Goal: Information Seeking & Learning: Learn about a topic

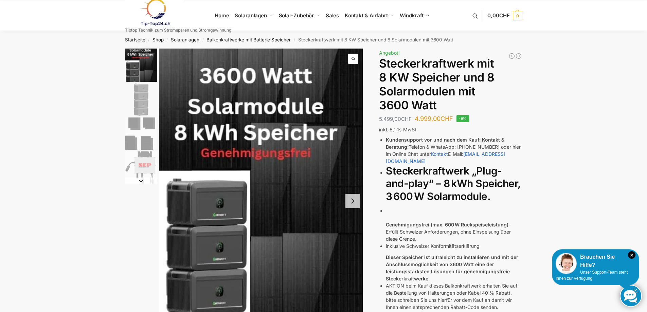
click at [139, 133] on img "3 / 4" at bounding box center [141, 133] width 32 height 32
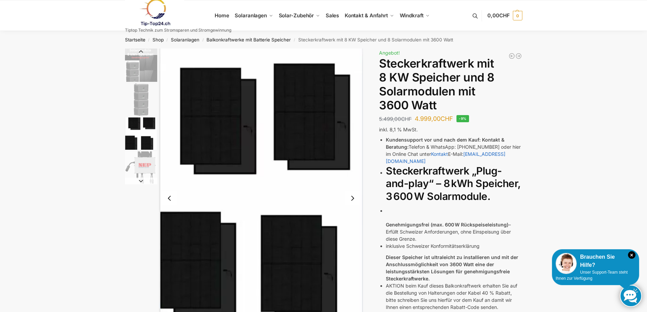
click at [126, 161] on img "4 / 4" at bounding box center [141, 167] width 32 height 32
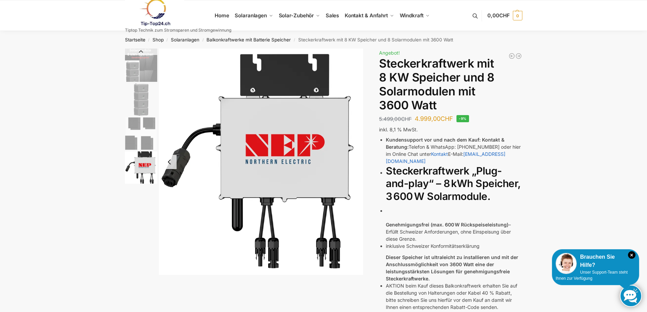
click at [132, 138] on img "3 / 4" at bounding box center [141, 133] width 32 height 32
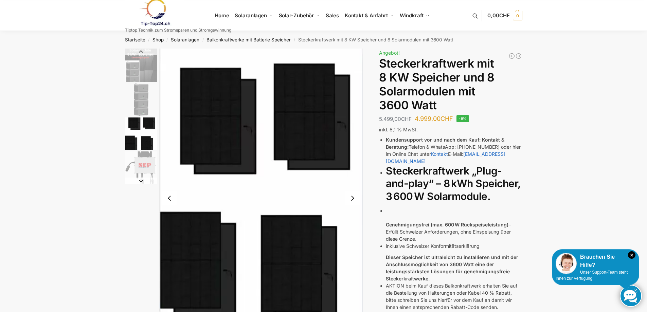
click at [139, 95] on img "2 / 4" at bounding box center [141, 99] width 32 height 32
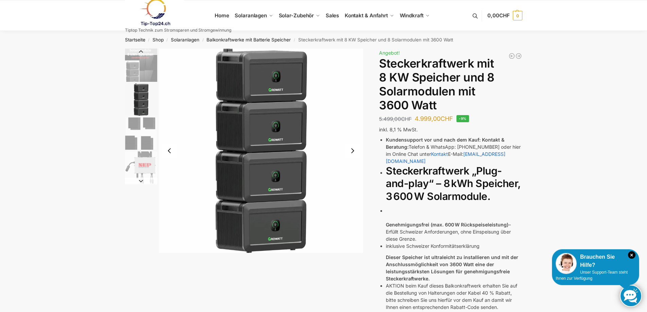
click at [133, 74] on img "1 / 4" at bounding box center [141, 65] width 32 height 33
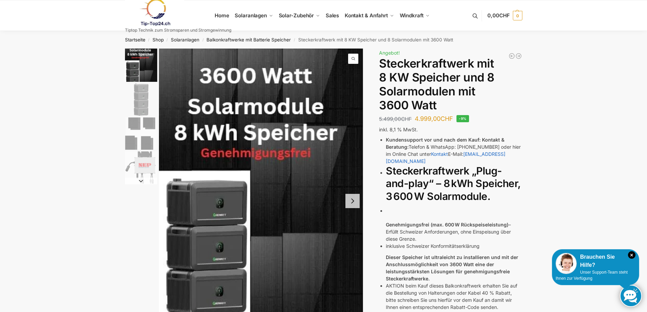
click at [130, 91] on img "2 / 4" at bounding box center [141, 99] width 32 height 32
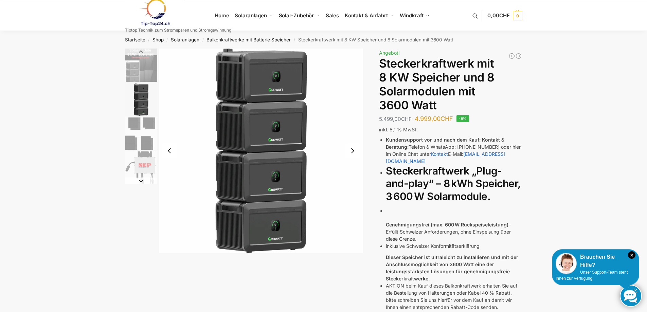
click at [132, 126] on img "3 / 4" at bounding box center [141, 133] width 32 height 32
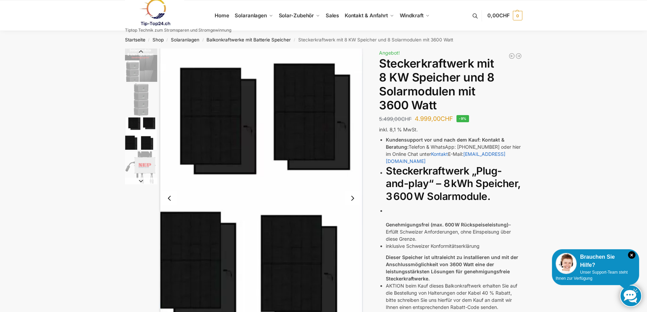
click at [135, 141] on img "3 / 4" at bounding box center [141, 133] width 32 height 32
click at [141, 169] on img "4 / 4" at bounding box center [141, 167] width 32 height 32
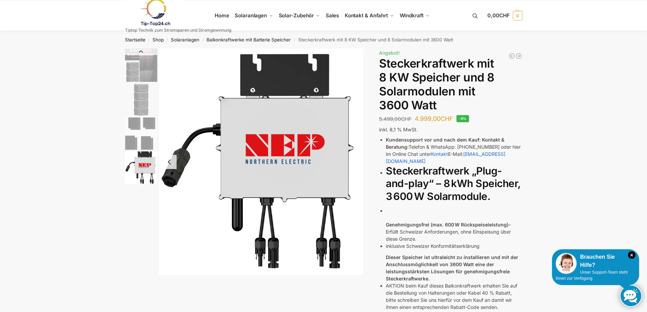
click at [139, 125] on img "3 / 4" at bounding box center [141, 133] width 32 height 32
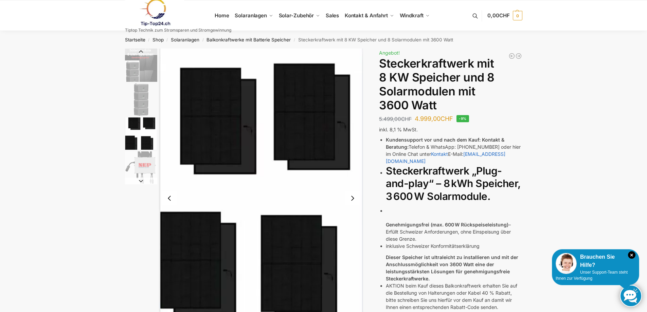
click at [142, 96] on img "2 / 4" at bounding box center [141, 99] width 32 height 32
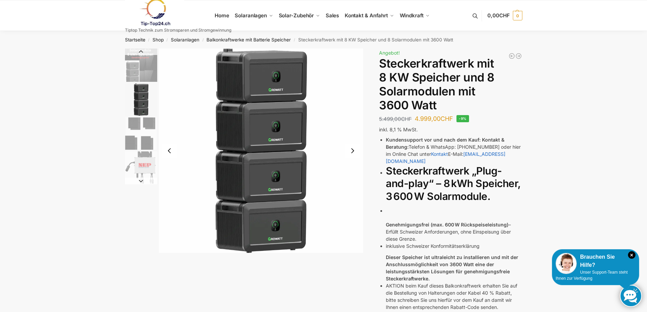
click at [141, 63] on img "1 / 4" at bounding box center [141, 65] width 32 height 33
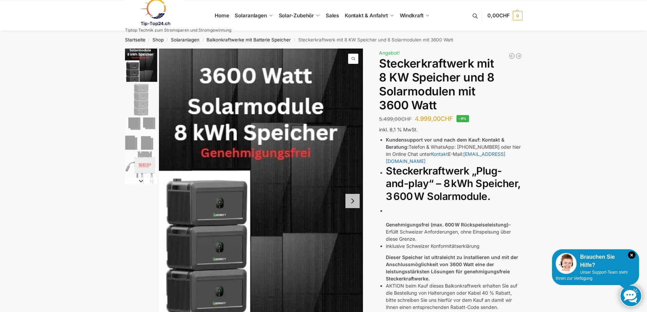
click at [144, 180] on button "Next slide" at bounding box center [141, 180] width 32 height 7
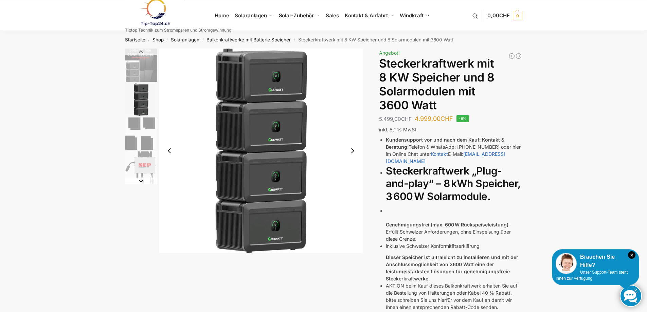
click at [141, 181] on button "Next slide" at bounding box center [141, 180] width 32 height 7
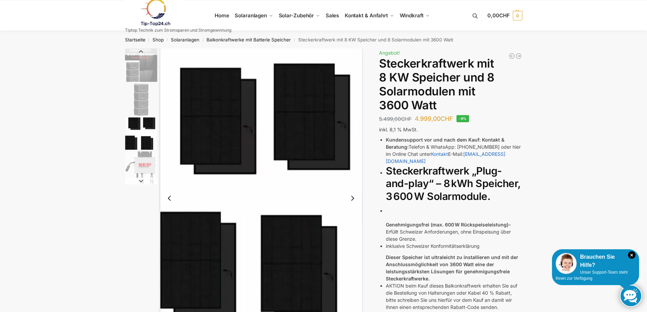
click at [141, 181] on button "Next slide" at bounding box center [141, 180] width 32 height 7
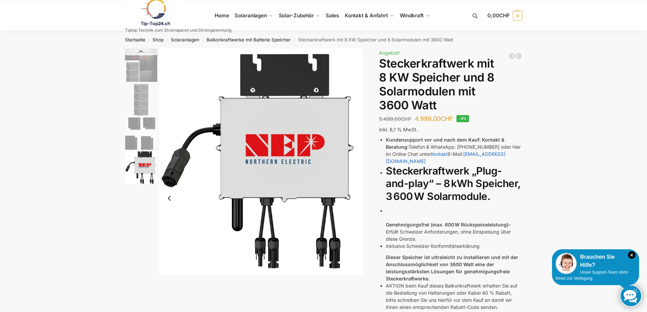
click at [141, 181] on img "4 / 4" at bounding box center [141, 167] width 32 height 32
click at [139, 93] on img "2 / 4" at bounding box center [141, 99] width 32 height 32
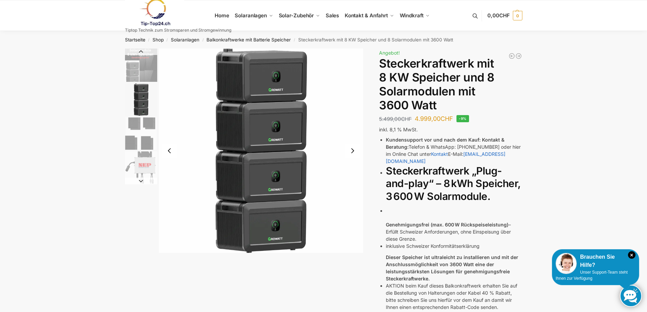
click at [135, 76] on img "1 / 4" at bounding box center [141, 65] width 32 height 33
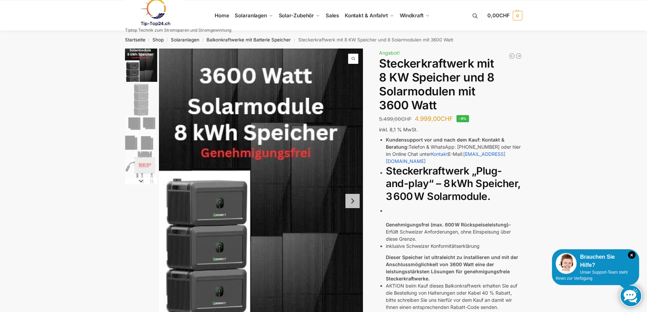
click at [137, 125] on img "3 / 4" at bounding box center [141, 133] width 32 height 32
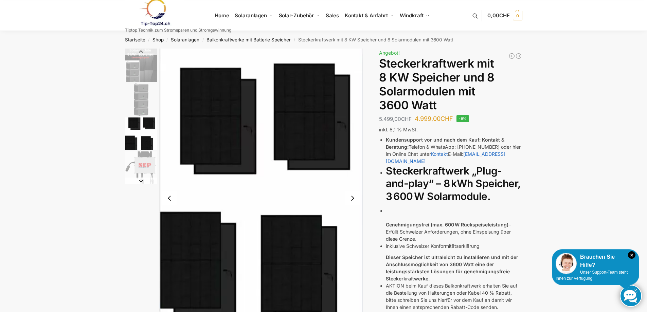
click at [146, 69] on img "1 / 4" at bounding box center [141, 65] width 32 height 33
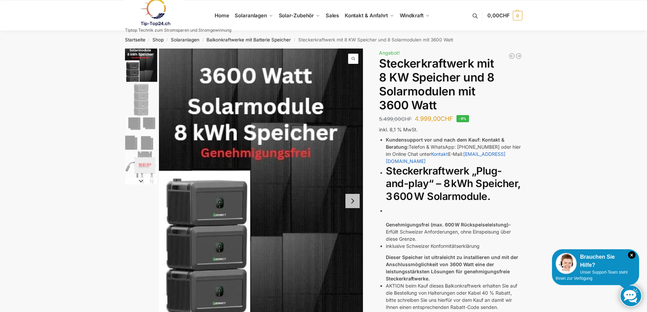
click at [133, 160] on img "4 / 4" at bounding box center [141, 167] width 32 height 32
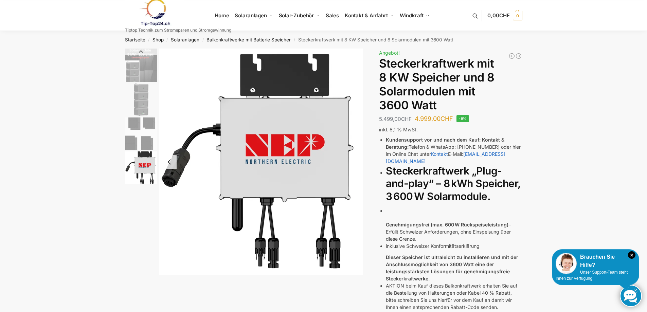
click at [134, 73] on img "1 / 4" at bounding box center [141, 65] width 32 height 33
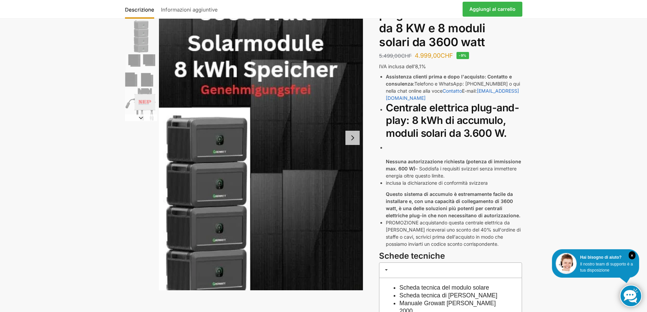
scroll to position [68, 0]
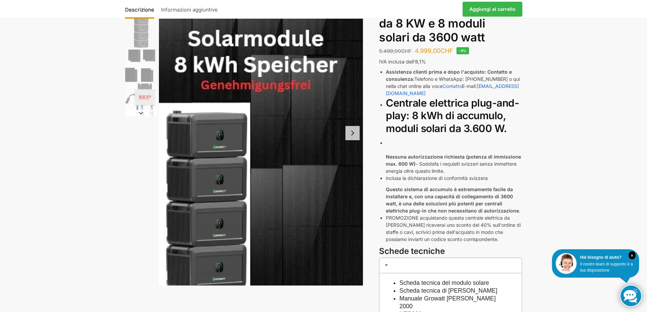
click at [142, 40] on img "2 / 4" at bounding box center [141, 32] width 32 height 32
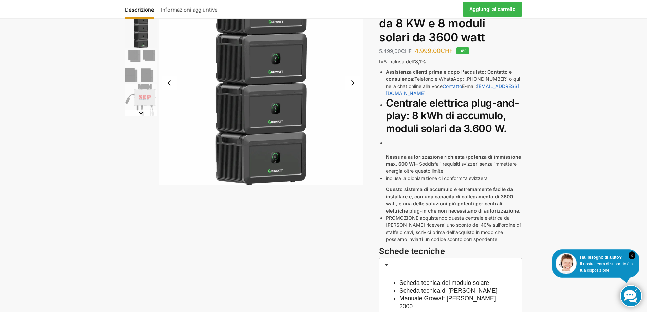
click at [146, 54] on img "3 / 4" at bounding box center [141, 66] width 32 height 32
click at [145, 68] on img "3 / 4" at bounding box center [141, 66] width 32 height 32
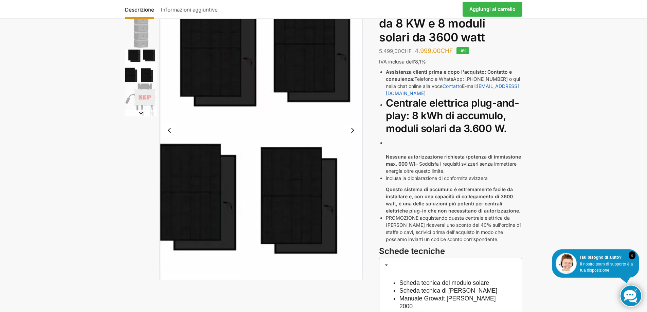
click at [145, 95] on img "4 / 4" at bounding box center [141, 99] width 32 height 32
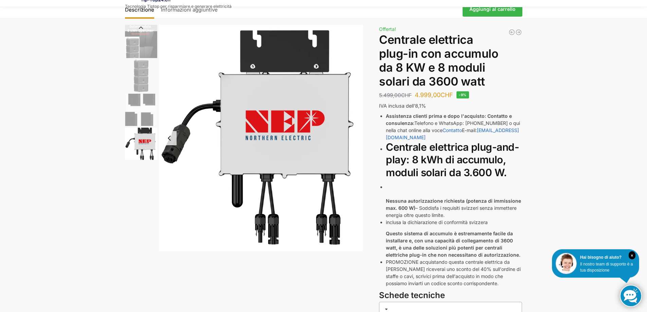
scroll to position [0, 0]
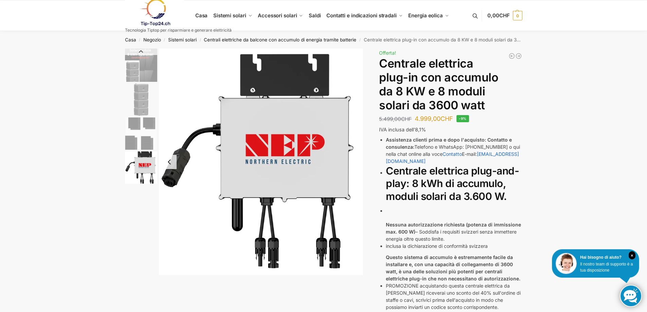
click at [136, 103] on img "2 / 4" at bounding box center [141, 99] width 32 height 32
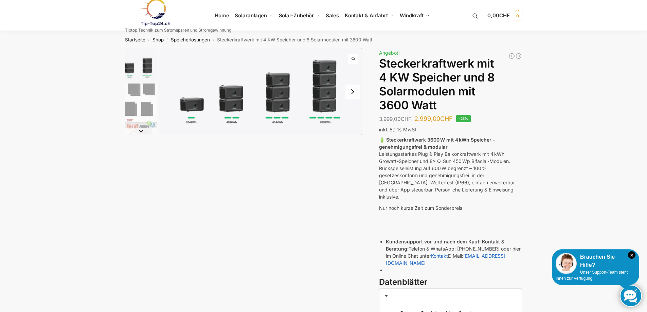
click at [137, 89] on img "2 / 9" at bounding box center [141, 99] width 32 height 32
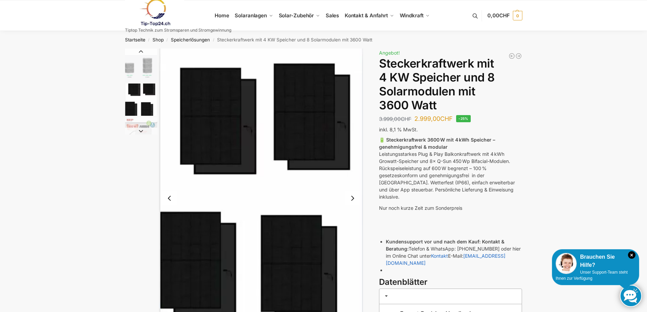
click at [141, 134] on button "Next slide" at bounding box center [141, 131] width 32 height 7
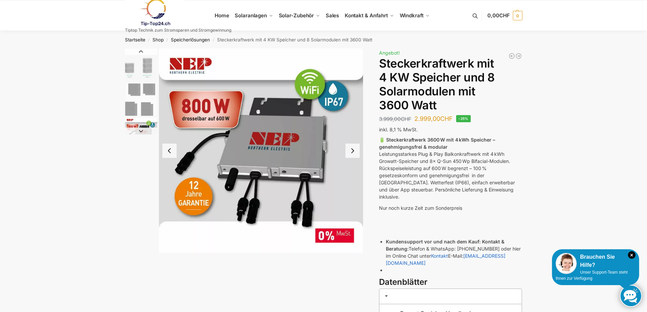
click at [141, 131] on button "Next slide" at bounding box center [141, 131] width 32 height 7
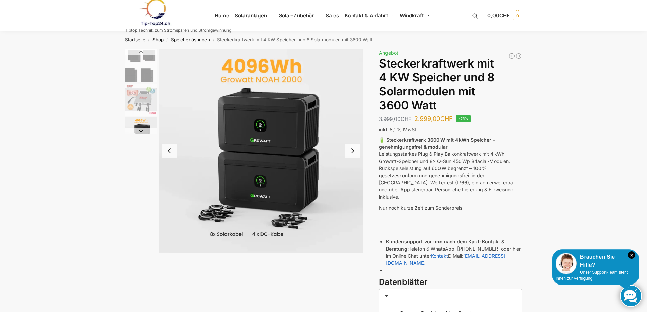
click at [141, 131] on button "Next slide" at bounding box center [141, 131] width 32 height 7
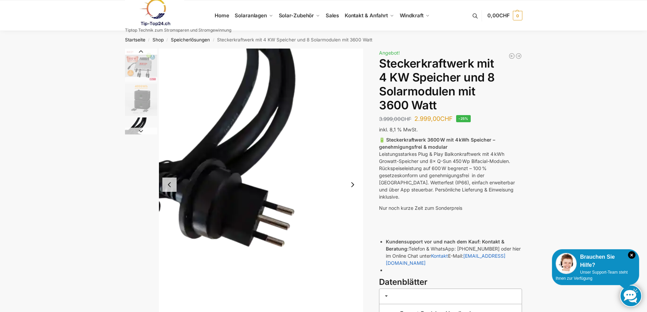
click at [141, 131] on button "Next slide" at bounding box center [141, 131] width 32 height 7
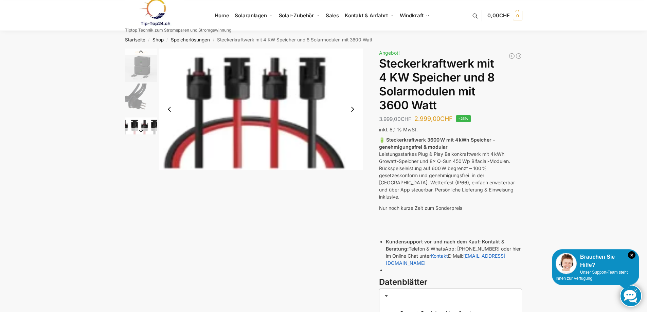
click at [141, 131] on button "Next slide" at bounding box center [141, 131] width 32 height 7
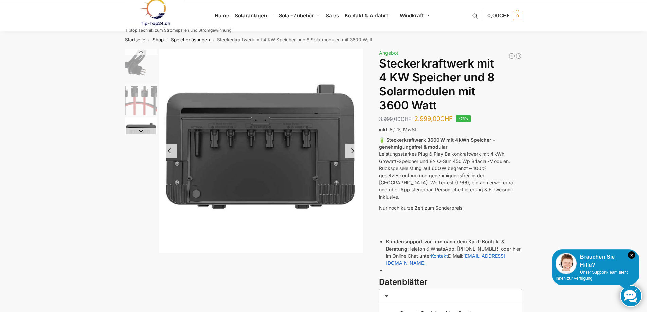
click at [141, 131] on button "Next slide" at bounding box center [141, 131] width 32 height 7
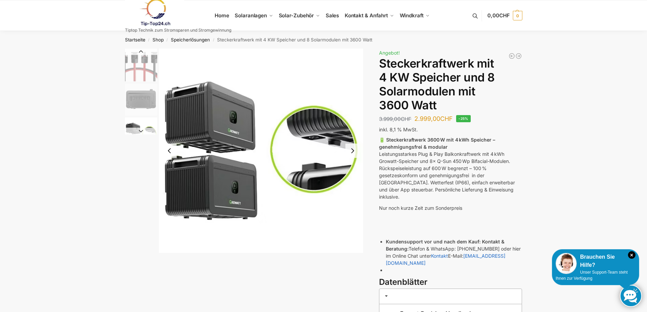
click at [141, 131] on button "Next slide" at bounding box center [141, 131] width 32 height 7
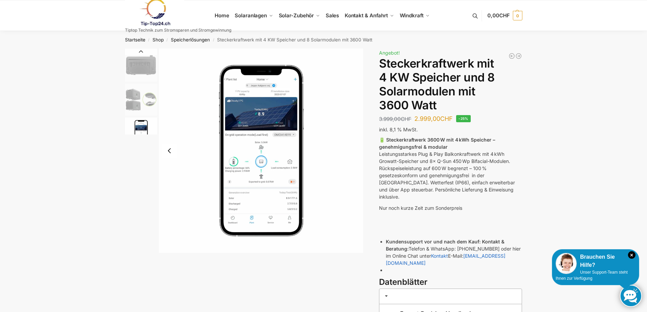
click at [141, 131] on img "9 / 9" at bounding box center [141, 133] width 32 height 32
click at [136, 96] on img "8 / 9" at bounding box center [141, 99] width 32 height 32
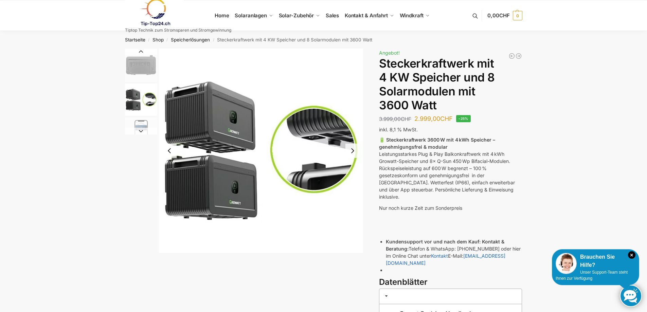
click at [139, 129] on button "Next slide" at bounding box center [141, 131] width 32 height 7
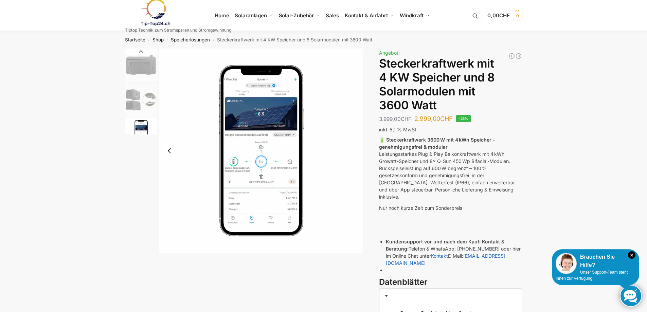
click at [138, 130] on img "9 / 9" at bounding box center [141, 133] width 32 height 32
click at [146, 72] on img "7 / 9" at bounding box center [141, 66] width 32 height 32
click at [144, 59] on img "7 / 9" at bounding box center [141, 66] width 32 height 32
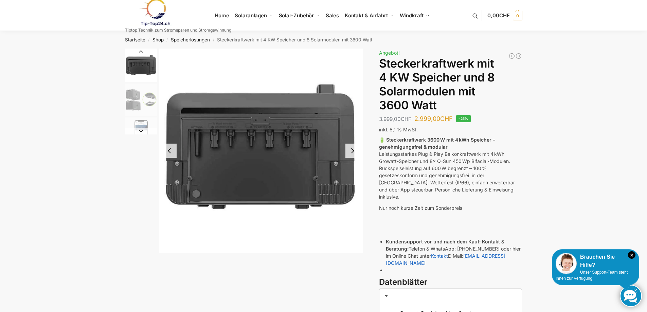
click at [137, 50] on button "Previous slide" at bounding box center [141, 51] width 32 height 7
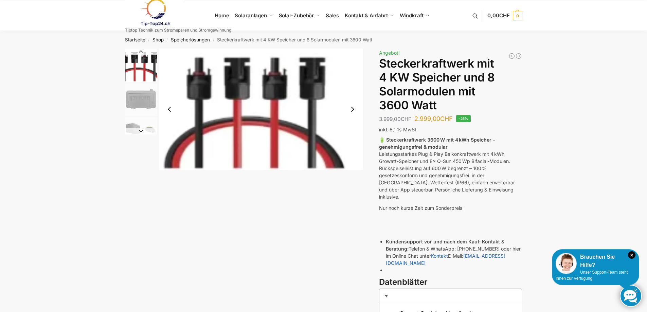
click at [137, 50] on button "Previous slide" at bounding box center [141, 51] width 32 height 7
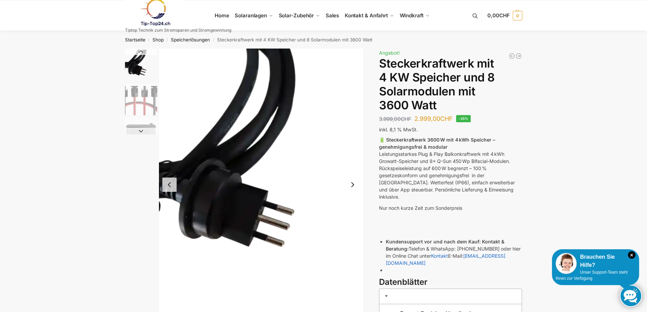
click at [137, 50] on button "Previous slide" at bounding box center [141, 51] width 32 height 7
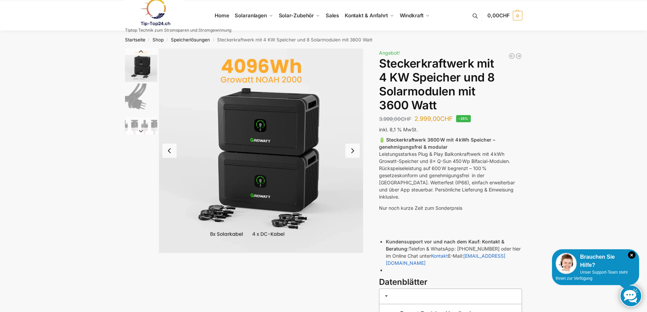
click at [137, 51] on button "Previous slide" at bounding box center [141, 51] width 32 height 7
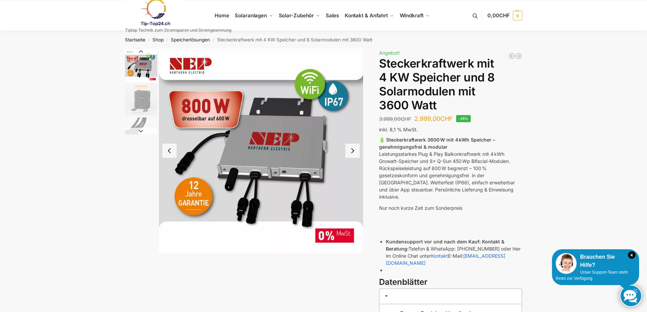
click at [134, 54] on button "Previous slide" at bounding box center [141, 51] width 32 height 7
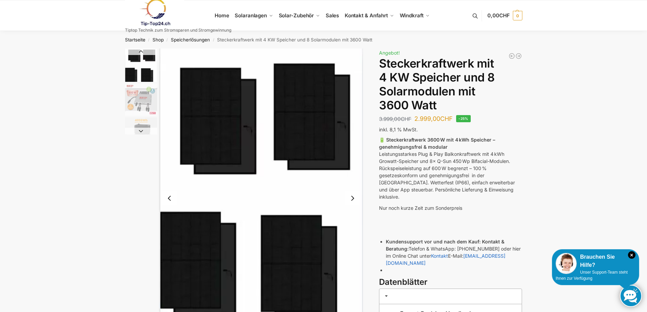
click at [134, 54] on button "Previous slide" at bounding box center [141, 51] width 32 height 7
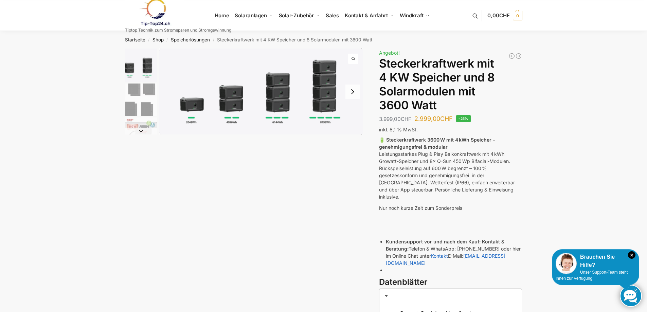
click at [332, 88] on img "1 / 9" at bounding box center [261, 92] width 204 height 86
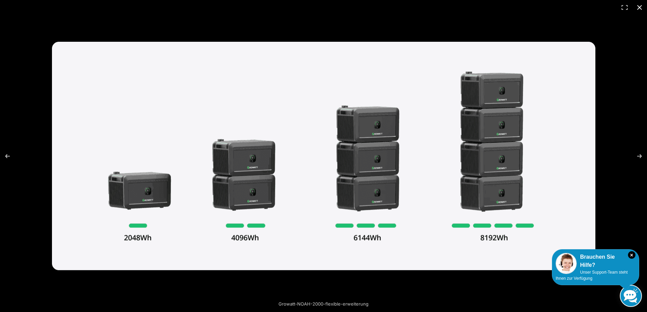
click at [643, 6] on button "Close (Esc)" at bounding box center [639, 7] width 15 height 15
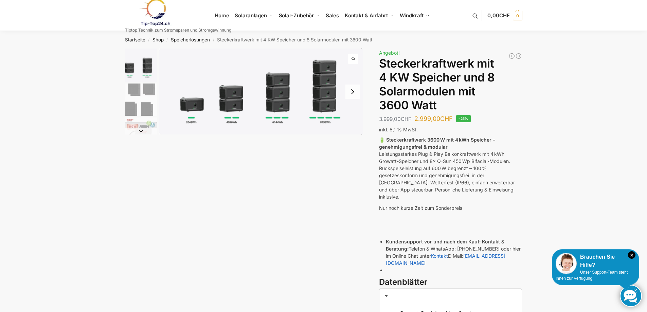
click at [149, 18] on img at bounding box center [154, 12] width 59 height 27
